Goal: Task Accomplishment & Management: Use online tool/utility

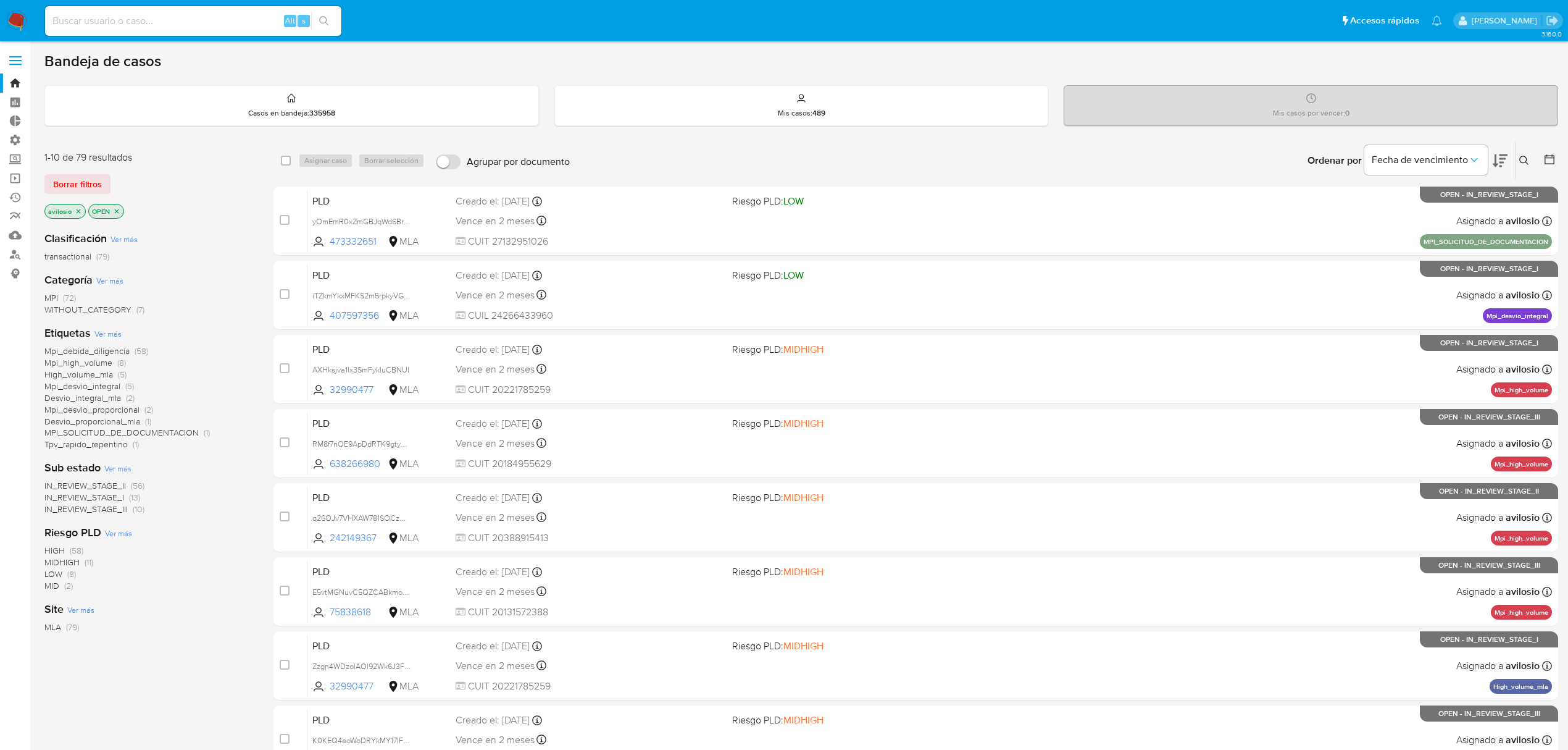
click at [82, 214] on p "avilosio" at bounding box center [65, 211] width 40 height 14
click at [79, 208] on icon "close-filter" at bounding box center [79, 211] width 7 height 7
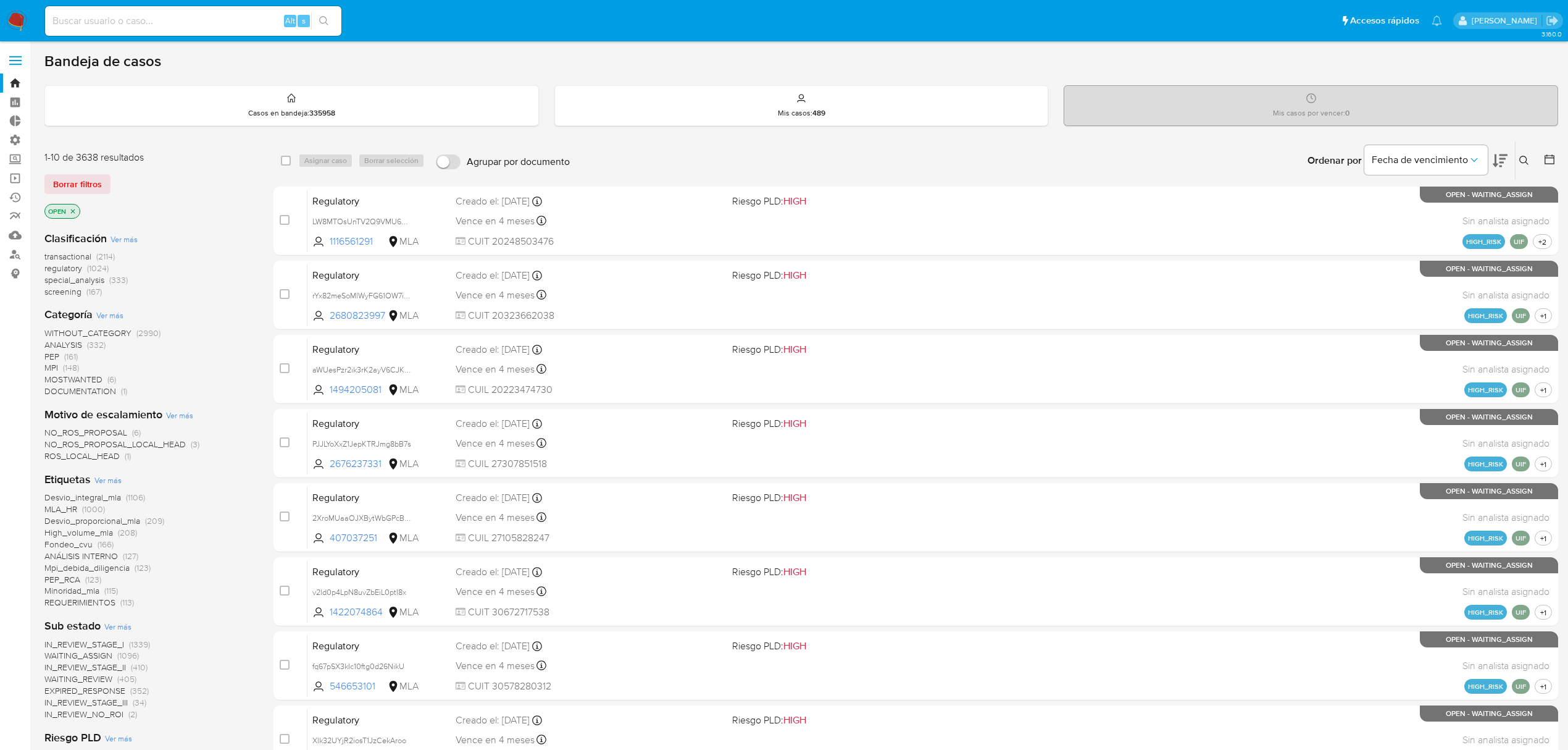
click at [73, 215] on p "OPEN" at bounding box center [62, 211] width 34 height 14
click at [78, 211] on p "OPEN" at bounding box center [62, 211] width 34 height 14
click at [75, 211] on icon "close-filter" at bounding box center [72, 211] width 7 height 7
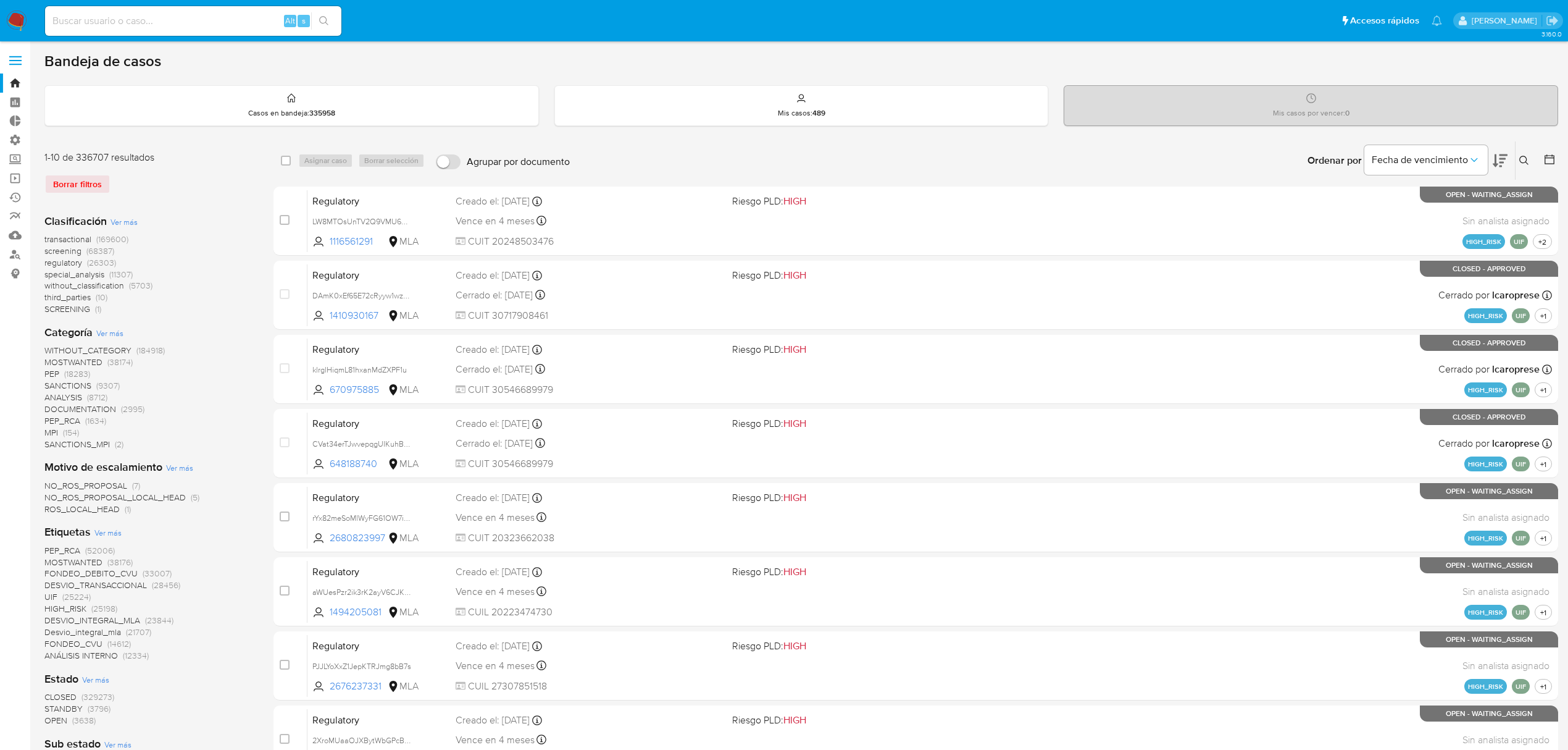
click at [61, 445] on span "SANCTIONS_MPI" at bounding box center [77, 444] width 65 height 13
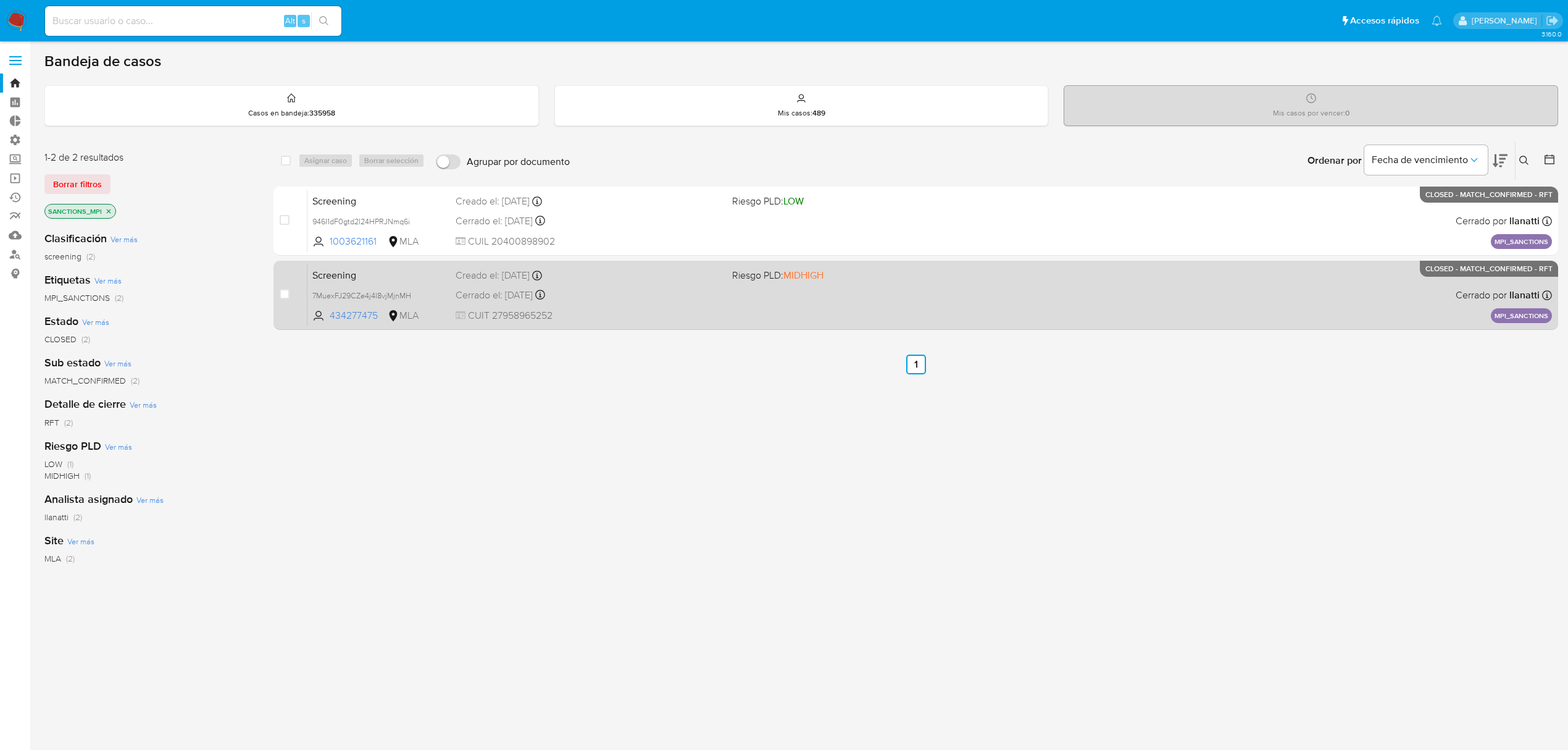
click at [684, 310] on span "CUIT 27958965252" at bounding box center [589, 315] width 267 height 14
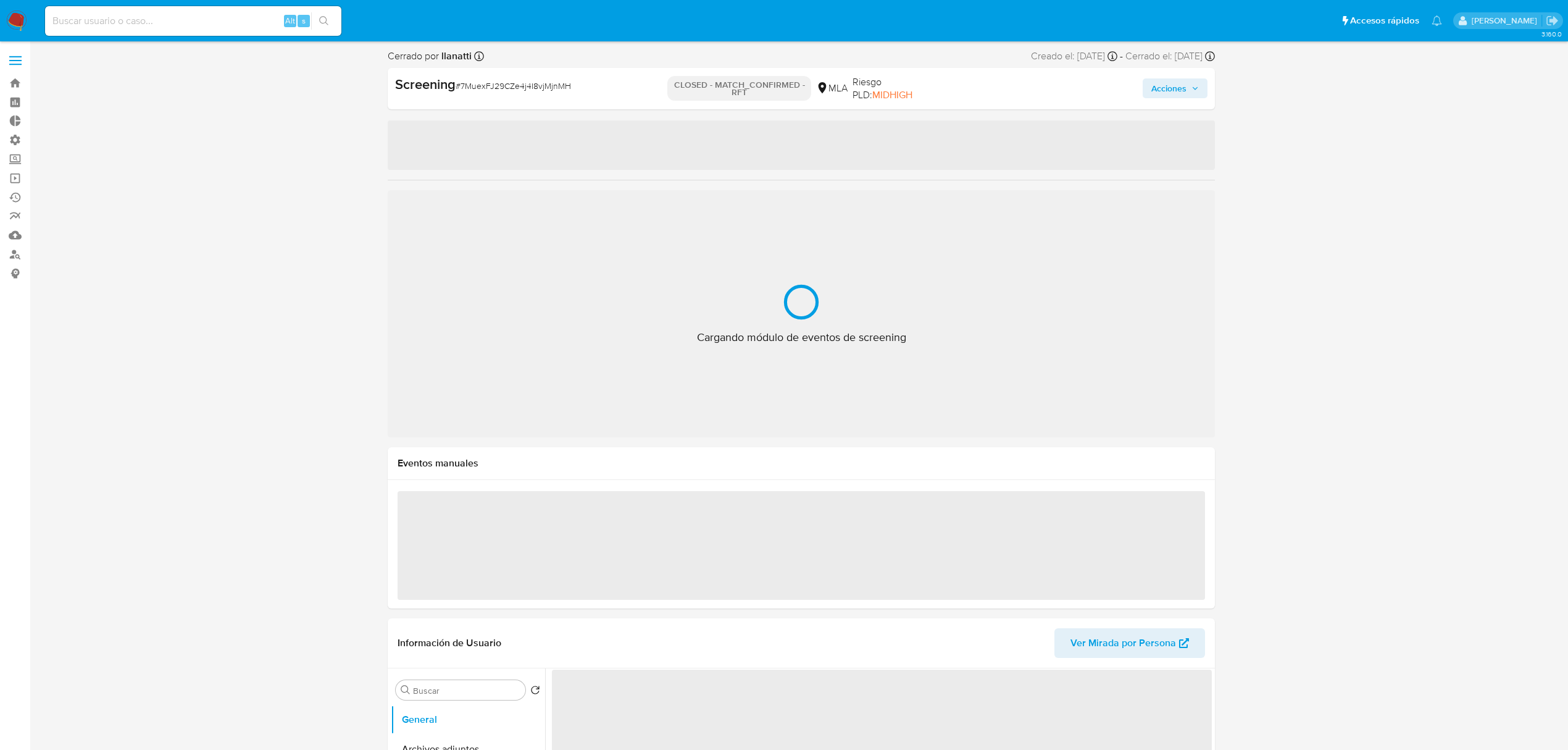
click at [527, 87] on span "# 7MuexFJ29CZe4j4I8vjMjnMH" at bounding box center [514, 86] width 116 height 13
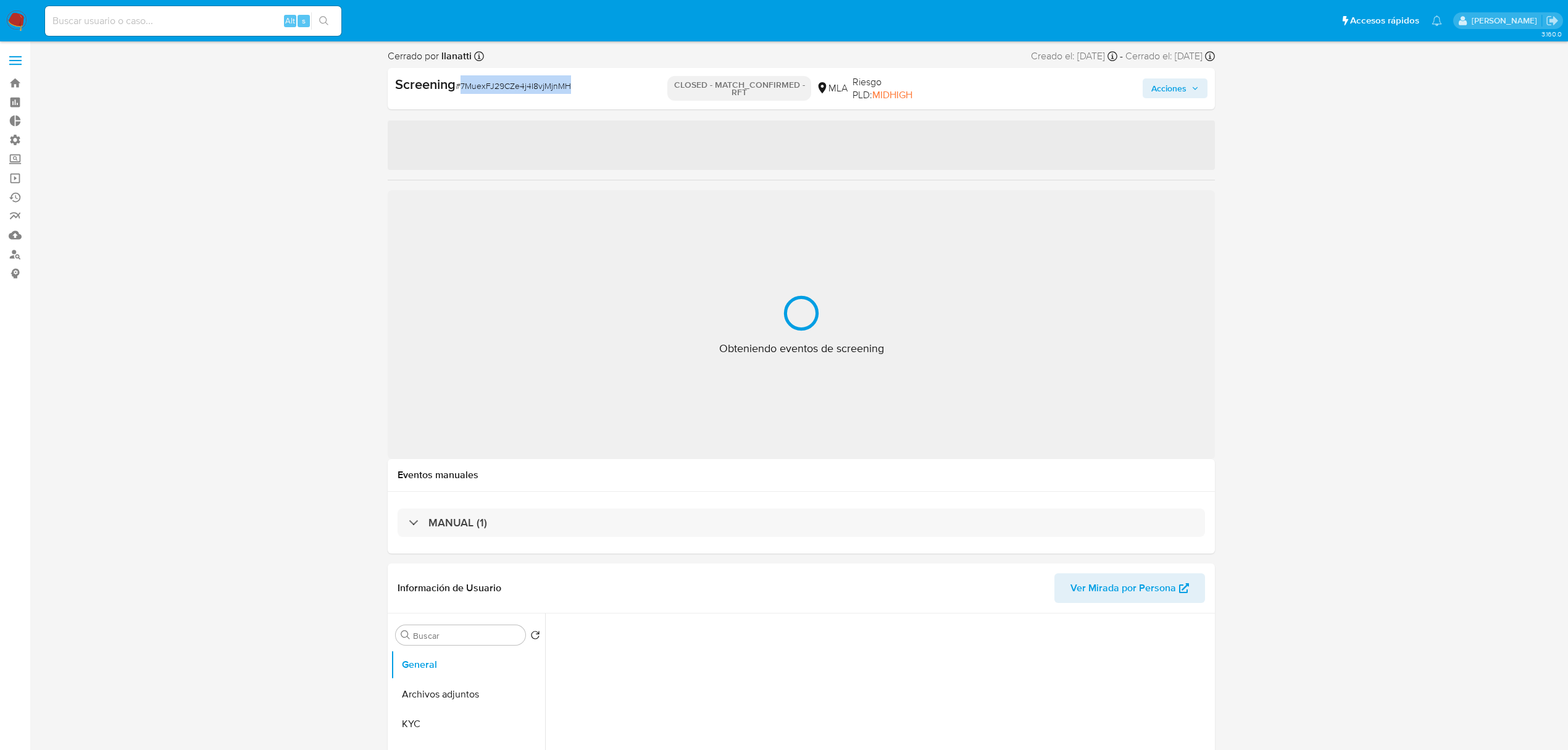
copy span "7MuexFJ29CZe4j4I8vjMjnMH"
select select "10"
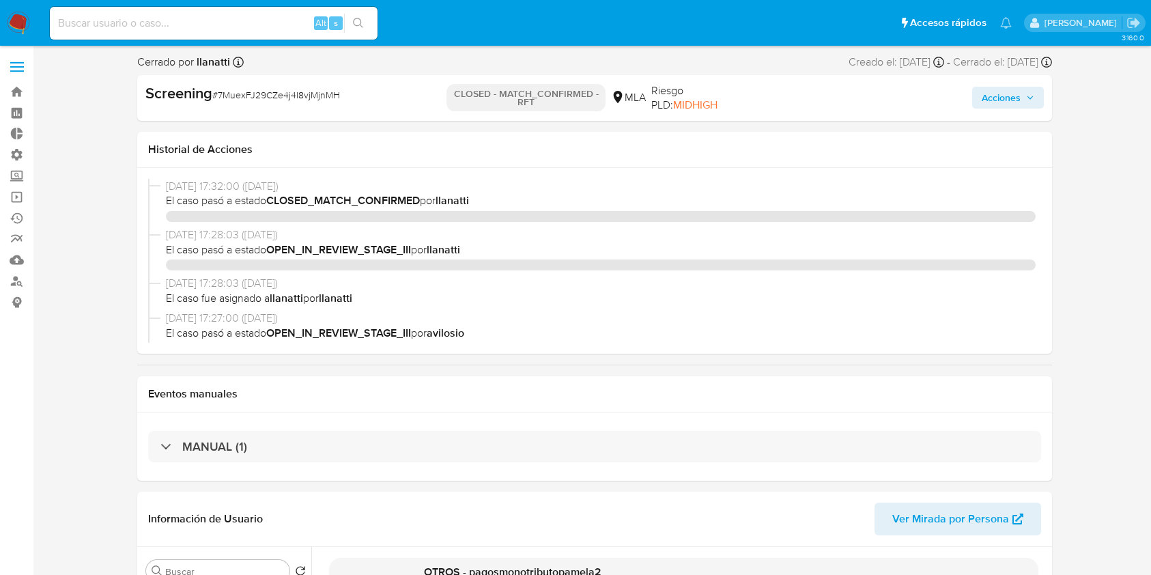
select select "10"
